Goal: Check status: Check status

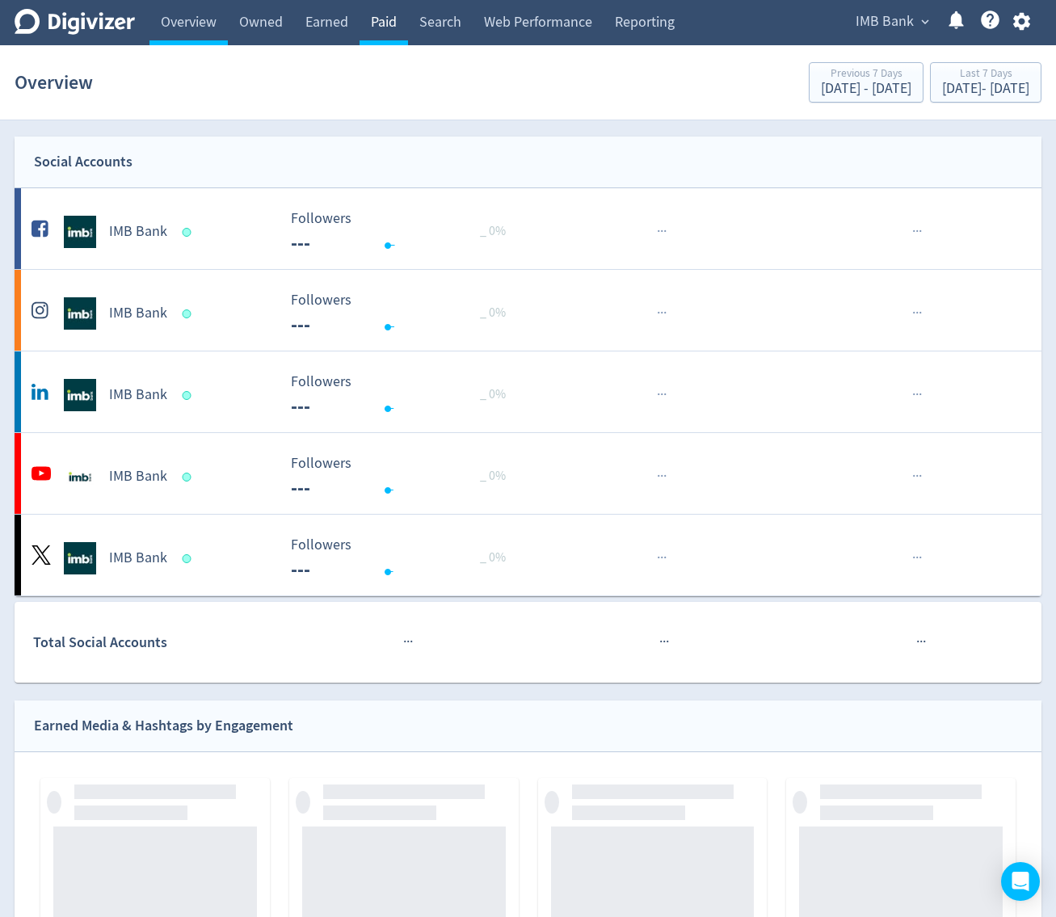
click at [379, 35] on link "Paid" at bounding box center [383, 22] width 48 height 45
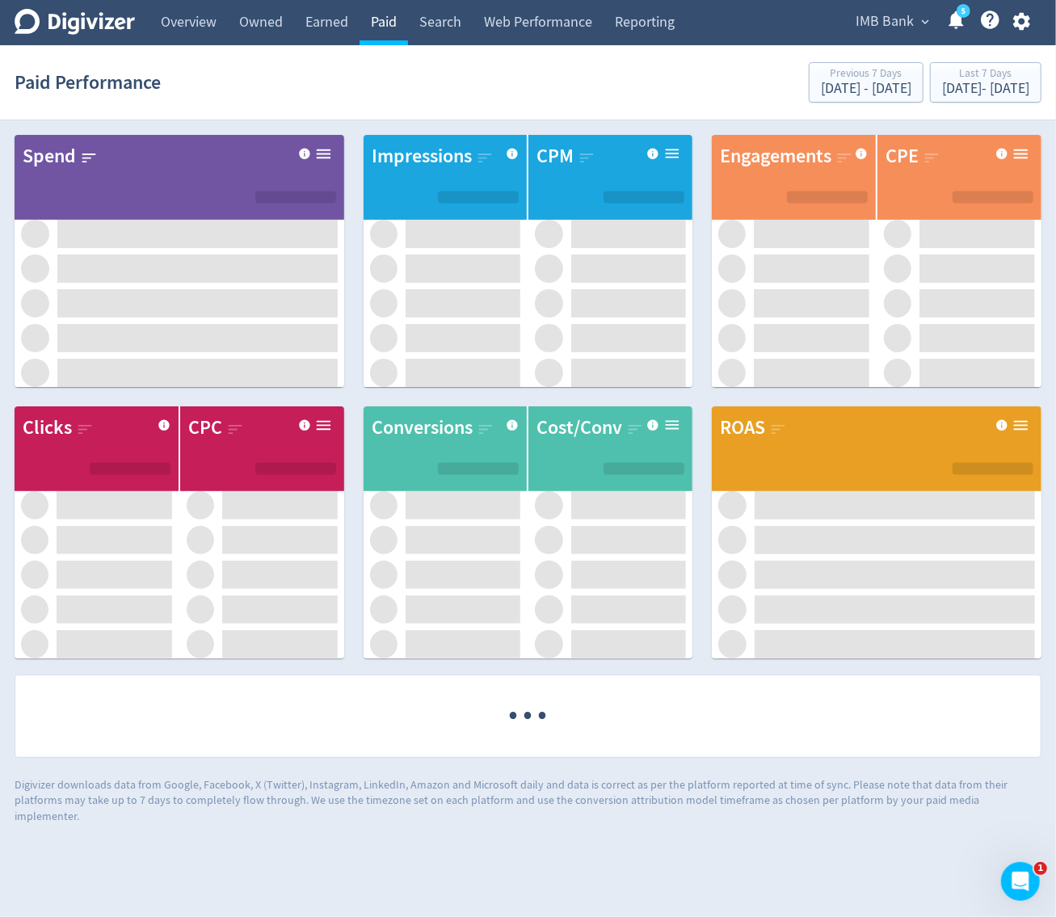
click at [398, 18] on link "Paid" at bounding box center [383, 22] width 48 height 45
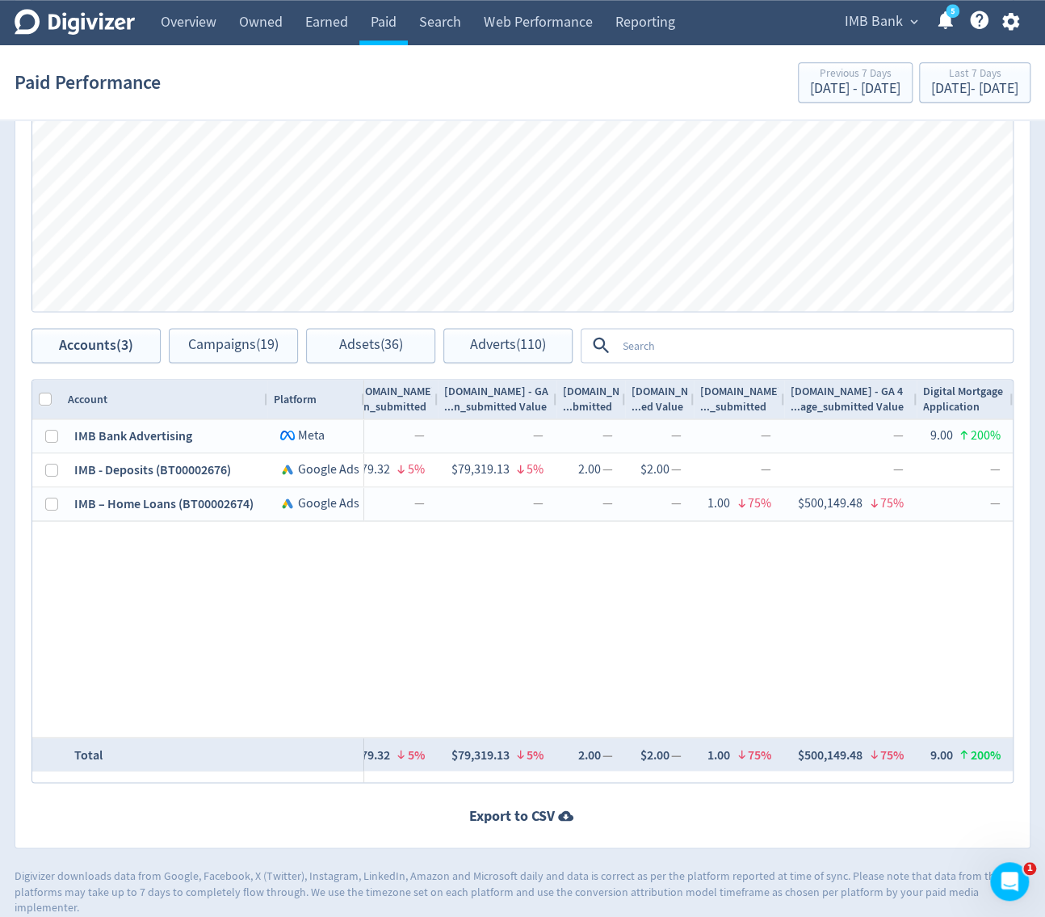
scroll to position [0, 3991]
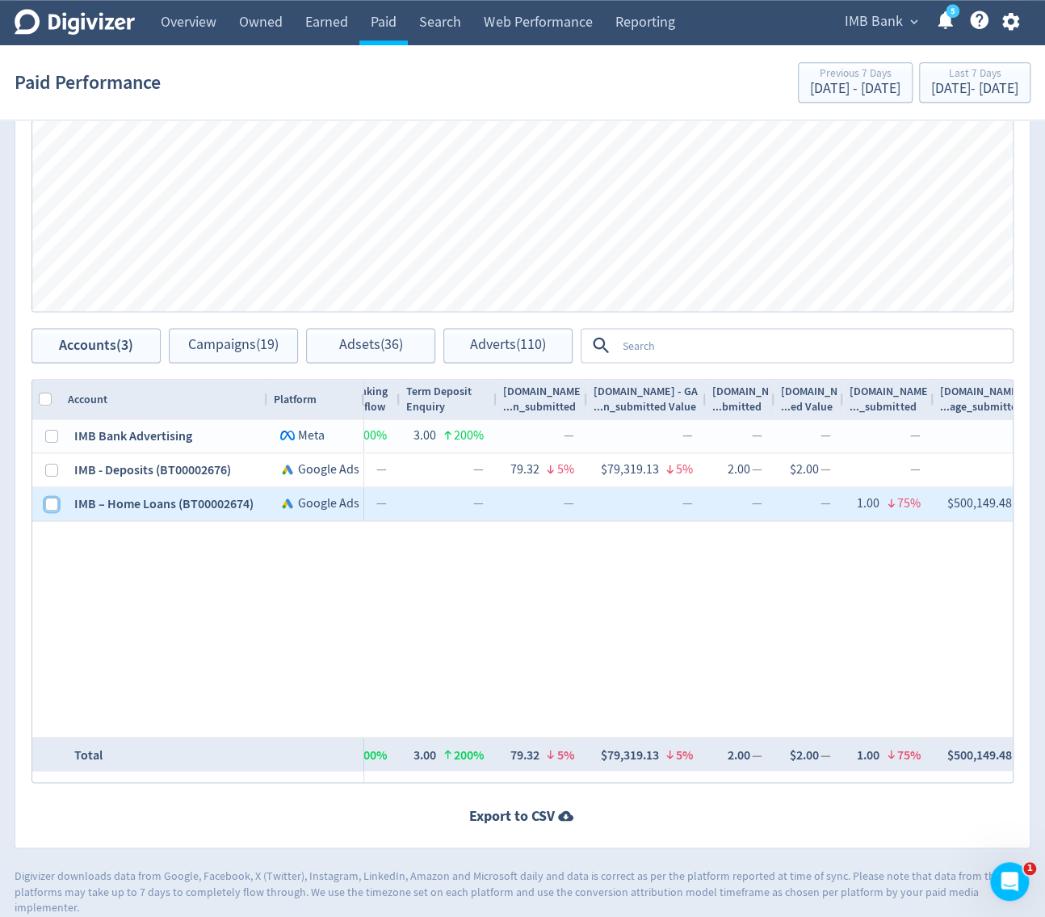
click at [47, 498] on input "Press Space to toggle row selection (unchecked)" at bounding box center [51, 504] width 13 height 13
checkbox input "true"
checkbox input "false"
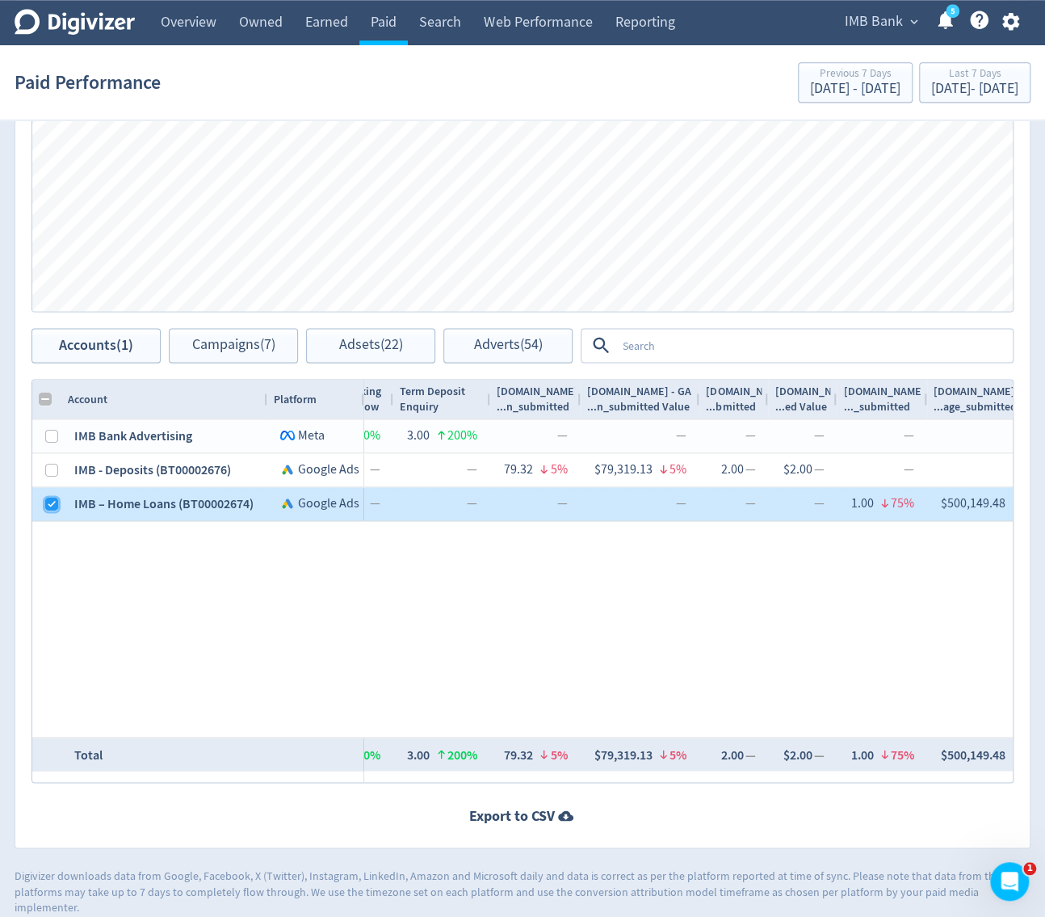
click at [47, 498] on input "Press Space to toggle row selection (checked)" at bounding box center [51, 504] width 13 height 13
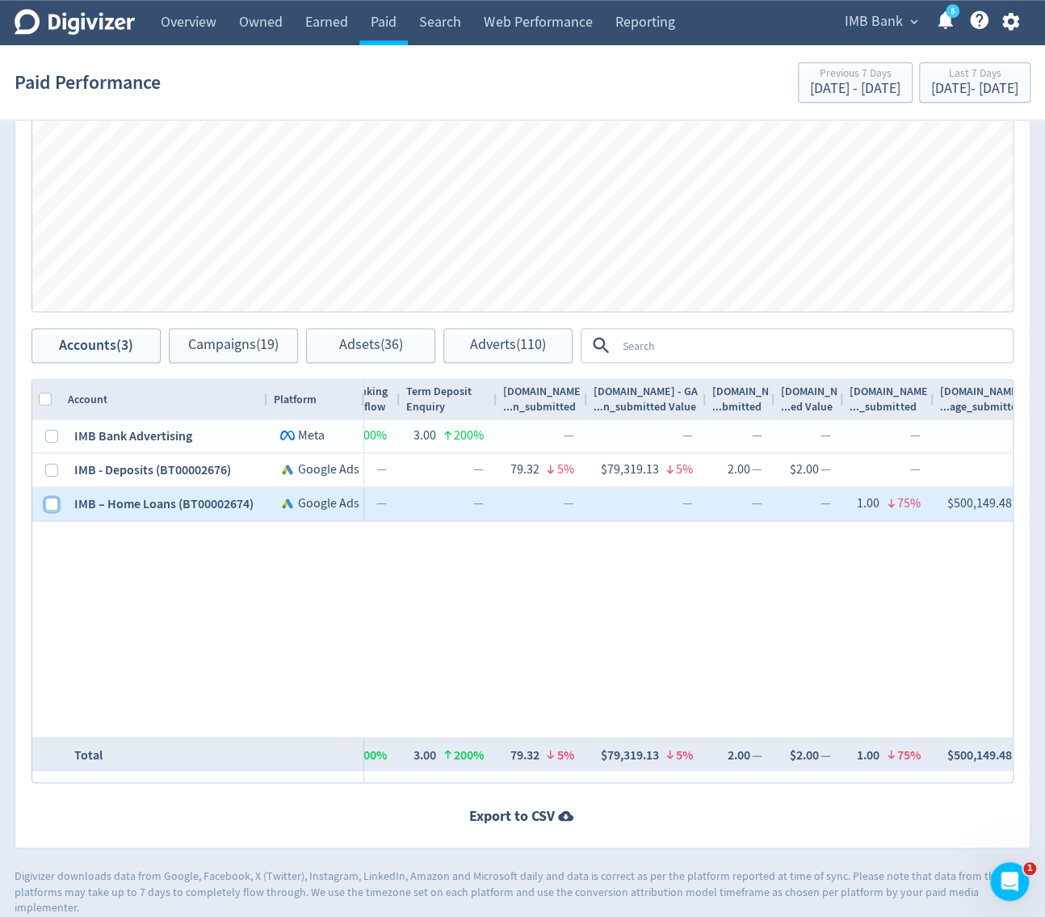
click at [47, 498] on input "Press Space to toggle row selection (unchecked)" at bounding box center [51, 504] width 13 height 13
checkbox input "true"
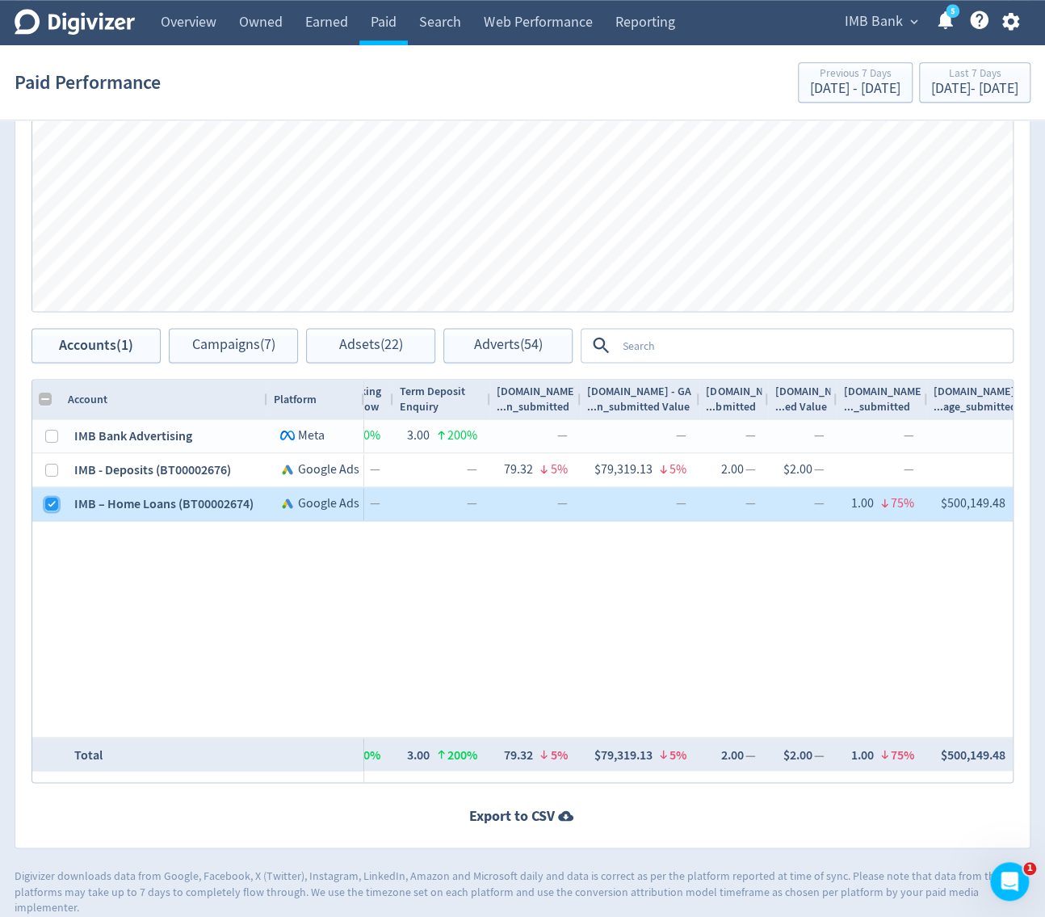
checkbox input "false"
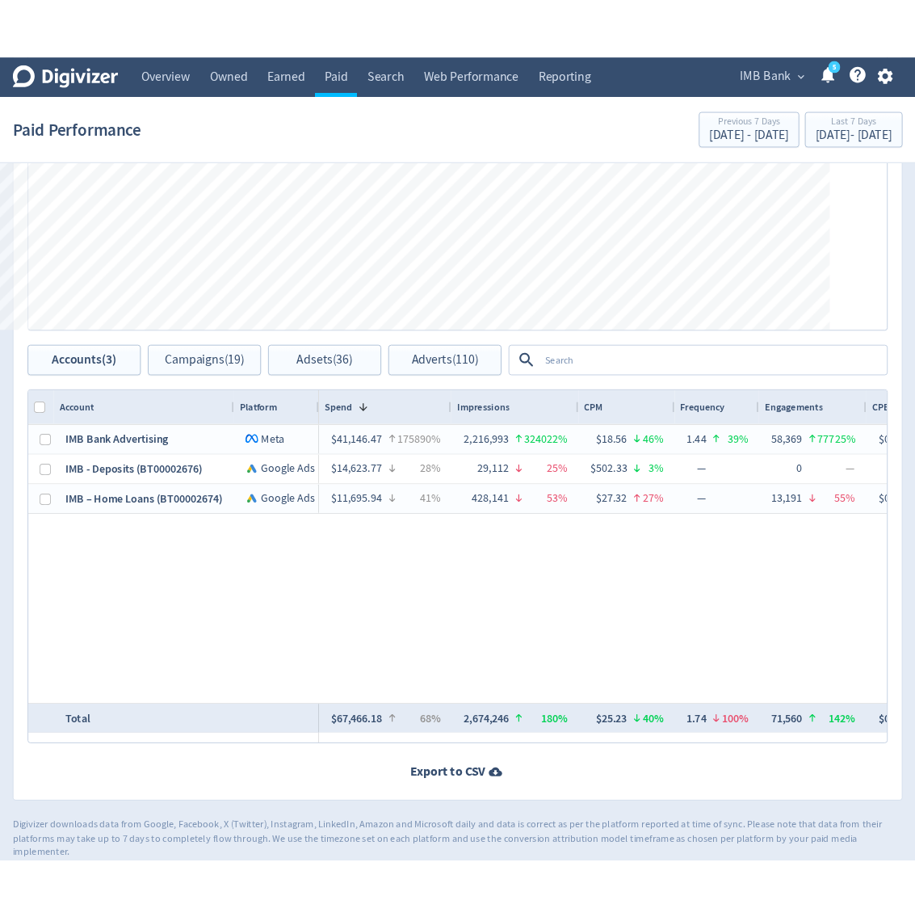
scroll to position [1055, 0]
